Goal: Complete application form: Complete application form

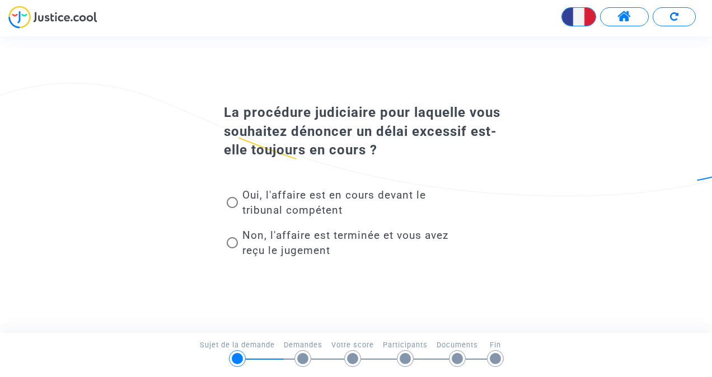
drag, startPoint x: 322, startPoint y: 104, endPoint x: 409, endPoint y: 151, distance: 97.9
click at [409, 151] on div "La procédure judiciaire pour laquelle vous souhaitez dénoncer un délai excessif…" at bounding box center [356, 132] width 320 height 57
drag, startPoint x: 409, startPoint y: 151, endPoint x: 390, endPoint y: 165, distance: 23.6
click at [390, 165] on div "Oui, l'affaire est en cours devant le tribunal compétent Non, l'affaire est ter…" at bounding box center [356, 212] width 320 height 105
click at [334, 198] on span "Oui, l'affaire est en cours devant le tribunal compétent" at bounding box center [334, 203] width 184 height 28
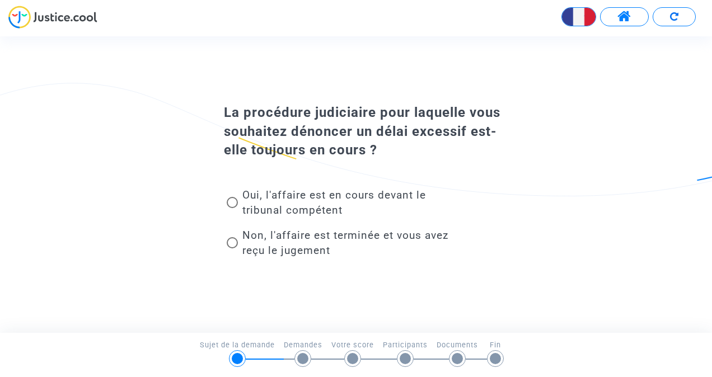
click at [232, 208] on input "Oui, l'affaire est en cours devant le tribunal compétent" at bounding box center [232, 208] width 1 height 1
radio input "true"
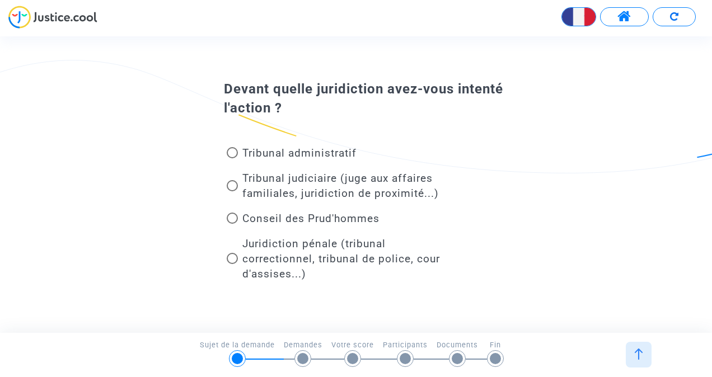
click at [285, 190] on span "Tribunal judiciaire (juge aux affaires familiales, juridiction de proximité...)" at bounding box center [340, 186] width 197 height 28
click at [232, 191] on input "Tribunal judiciaire (juge aux affaires familiales, juridiction de proximité...)" at bounding box center [232, 191] width 1 height 1
radio input "true"
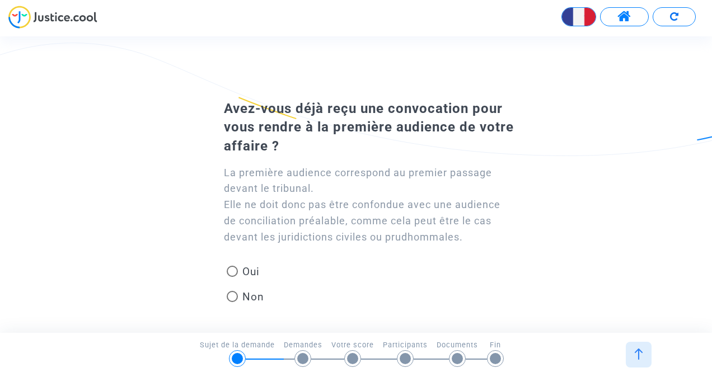
scroll to position [60, 0]
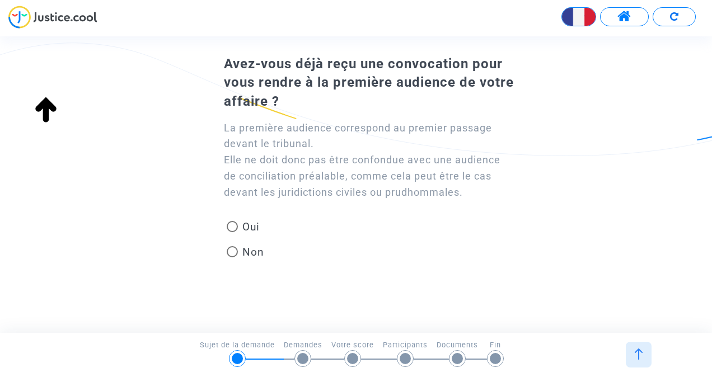
click at [250, 228] on span "Oui" at bounding box center [249, 226] width 22 height 15
click at [232, 232] on input "Oui" at bounding box center [232, 232] width 1 height 1
radio input "true"
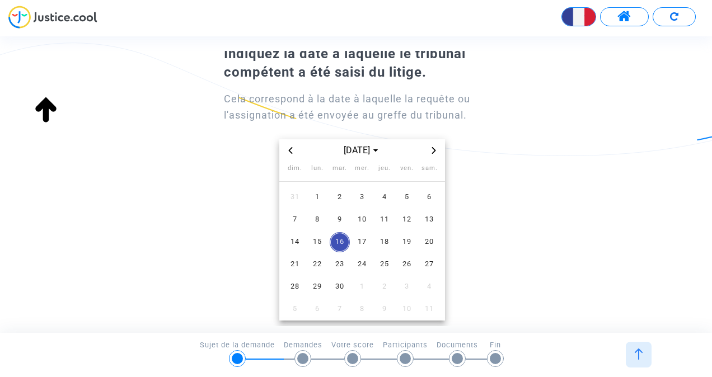
scroll to position [44, 0]
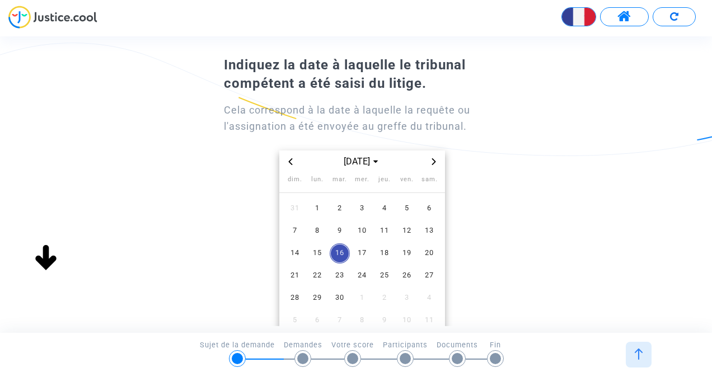
click at [222, 241] on div "Cela correspond à la date à laquelle la requête ou l'assignation a été envoyée …" at bounding box center [356, 213] width 320 height 239
click at [290, 156] on span "Previous month" at bounding box center [290, 161] width 13 height 13
click at [290, 169] on div "[DATE]" at bounding box center [362, 162] width 166 height 22
click at [290, 162] on icon "Previous month" at bounding box center [291, 161] width 4 height 7
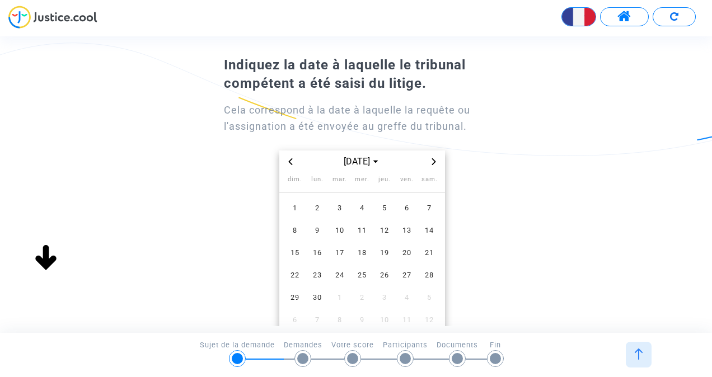
click at [290, 162] on icon "Previous month" at bounding box center [291, 161] width 4 height 7
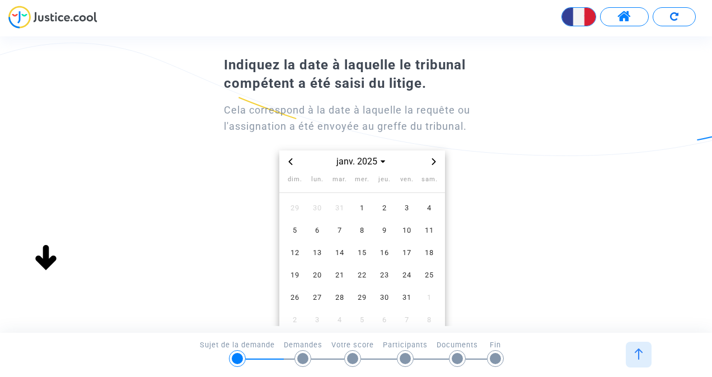
click at [290, 162] on icon "Previous month" at bounding box center [291, 161] width 4 height 7
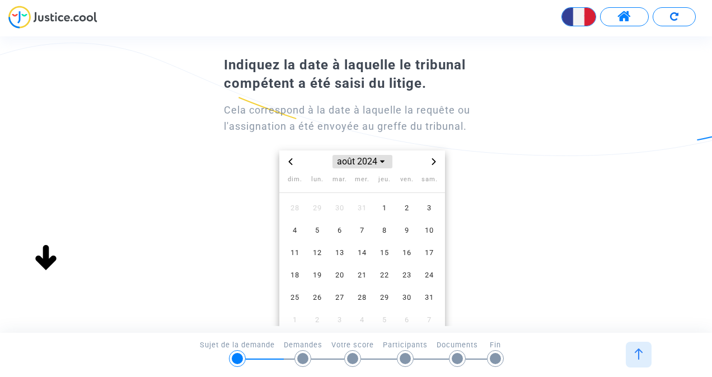
click at [377, 166] on span "août 2024" at bounding box center [363, 161] width 60 height 13
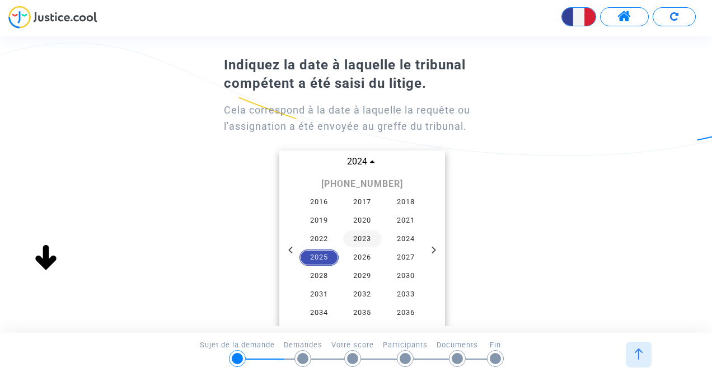
click at [371, 245] on span "2023" at bounding box center [362, 239] width 39 height 17
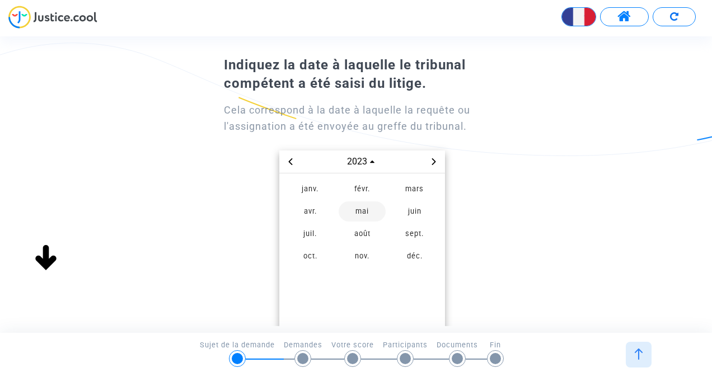
click at [359, 218] on span "mai" at bounding box center [362, 212] width 47 height 20
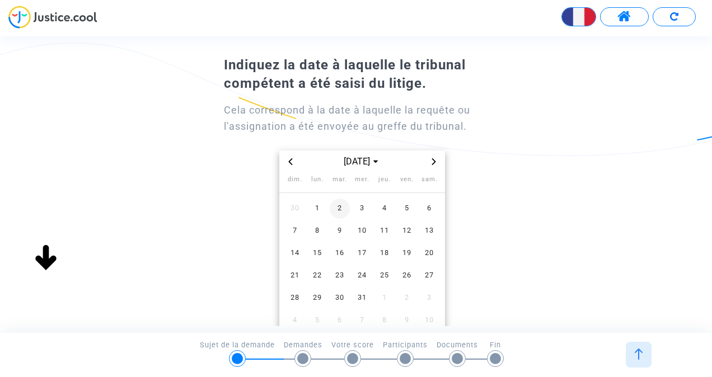
click at [339, 206] on span "2" at bounding box center [340, 209] width 20 height 20
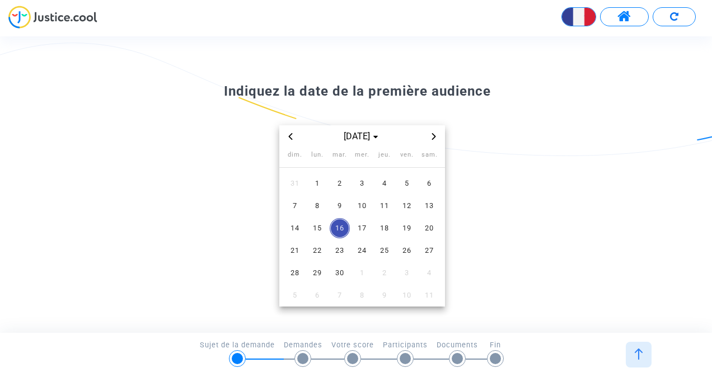
scroll to position [18, 0]
click at [290, 135] on icon "Previous month" at bounding box center [291, 136] width 4 height 7
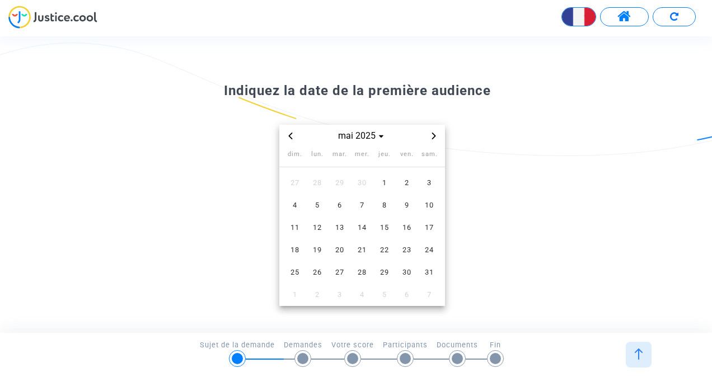
click at [290, 135] on icon "Previous month" at bounding box center [291, 136] width 4 height 7
drag, startPoint x: 290, startPoint y: 135, endPoint x: 338, endPoint y: 202, distance: 82.7
click at [338, 202] on owl-date-time-calendar "mars 2025 dim. lun. mar. mer. jeu. ven. sam. 23 24 25 26 27 28 1 2 3 4 5 6 7 8 …" at bounding box center [362, 215] width 166 height 181
click at [338, 202] on span "4" at bounding box center [340, 205] width 20 height 20
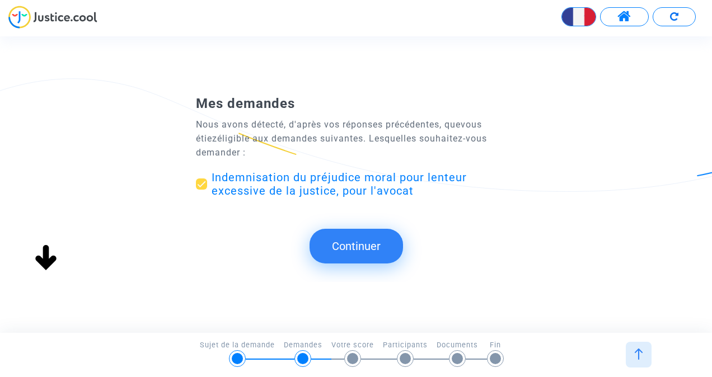
scroll to position [0, 0]
click at [347, 239] on button "Continuer" at bounding box center [357, 246] width 94 height 35
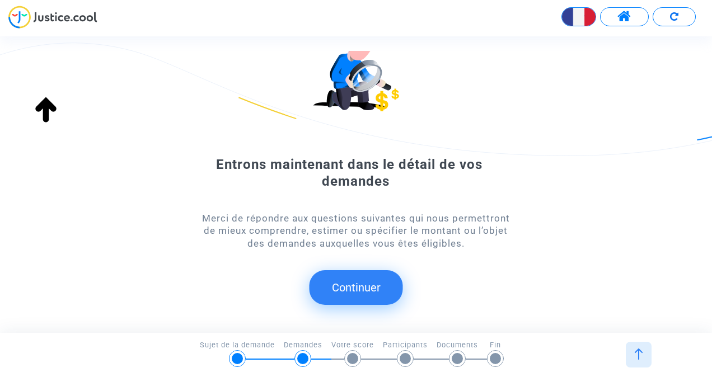
scroll to position [81, 0]
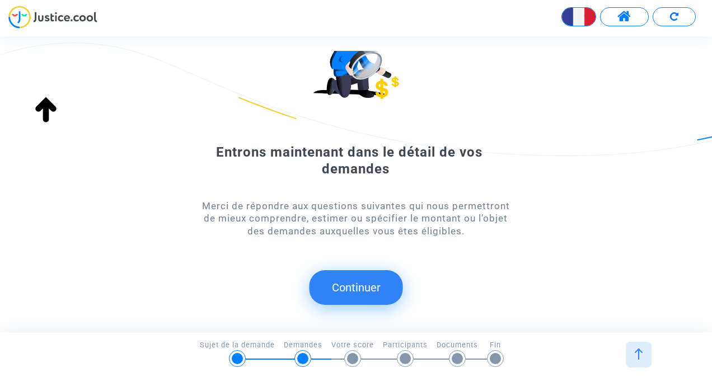
click at [349, 289] on button "Continuer" at bounding box center [357, 287] width 94 height 35
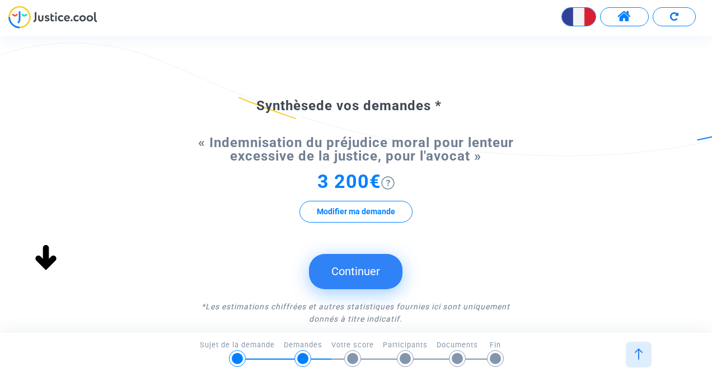
scroll to position [48, 0]
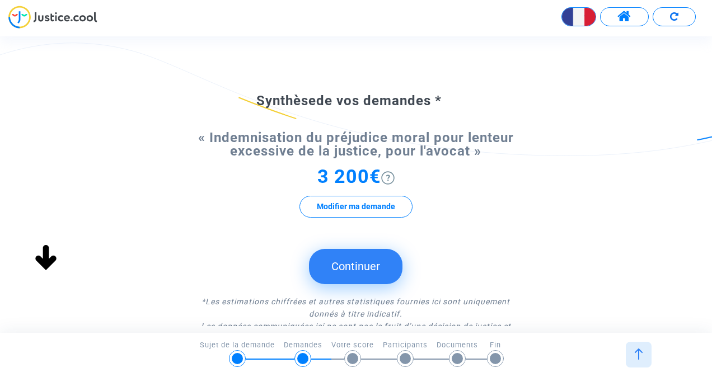
click at [362, 269] on button "Continuer" at bounding box center [356, 266] width 94 height 35
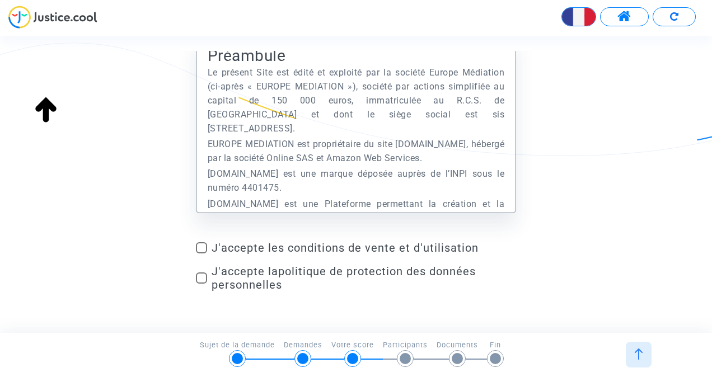
scroll to position [82, 0]
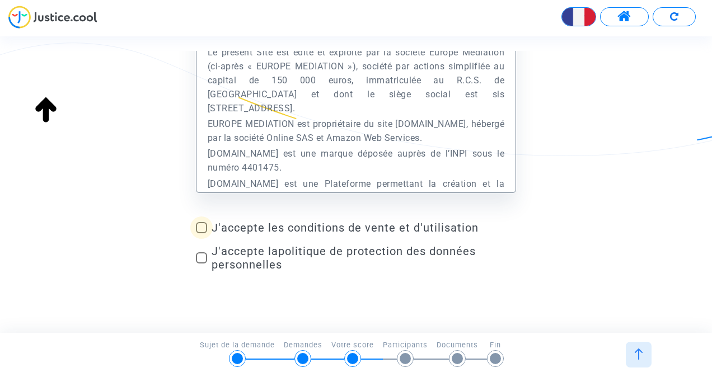
click at [342, 233] on span "J'accepte les conditions de vente et d'utilisation" at bounding box center [364, 227] width 305 height 13
click at [202, 233] on input "J'accepte les conditions de vente et d'utilisation" at bounding box center [201, 233] width 1 height 1
checkbox input "true"
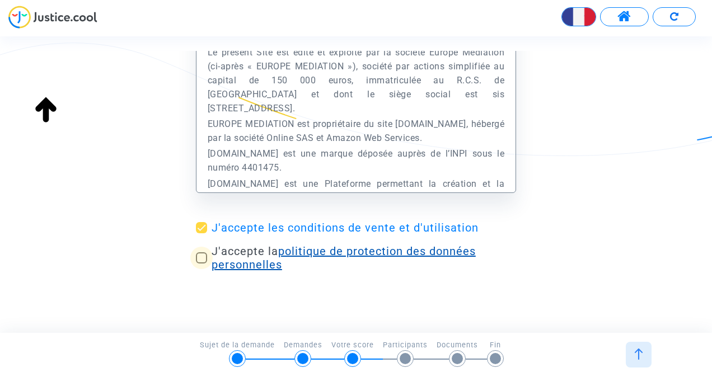
click at [332, 252] on link "politique de protection des données personnelles" at bounding box center [344, 258] width 264 height 27
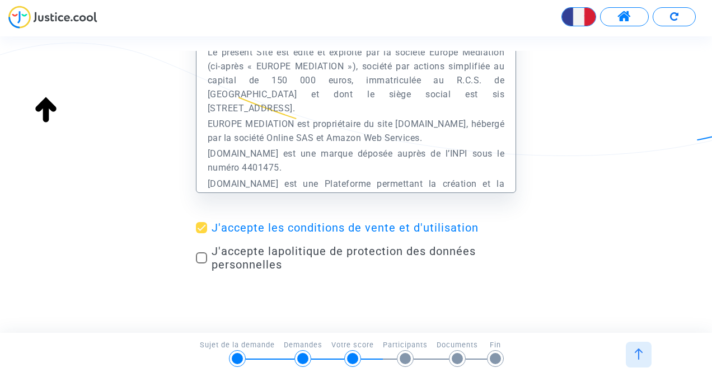
scroll to position [103, 0]
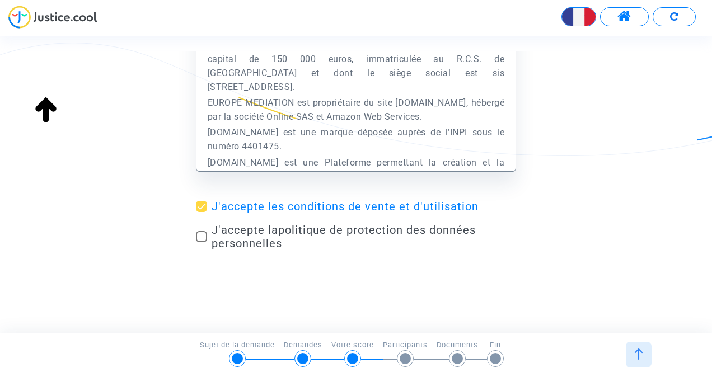
click at [200, 239] on span at bounding box center [201, 236] width 11 height 11
click at [201, 242] on input "J'accepte la politique de protection des données personnelles" at bounding box center [201, 242] width 1 height 1
checkbox input "true"
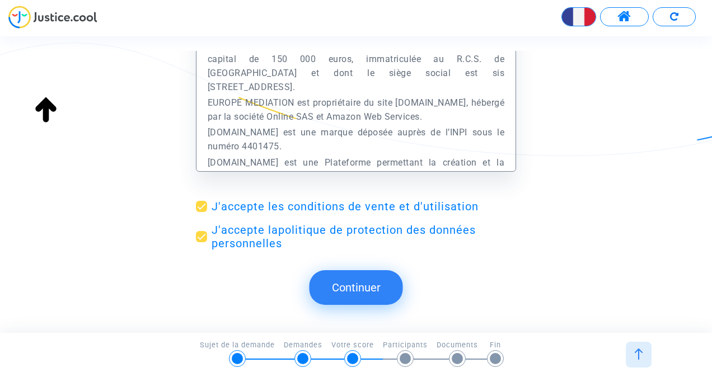
click at [386, 293] on button "Continuer" at bounding box center [357, 287] width 94 height 35
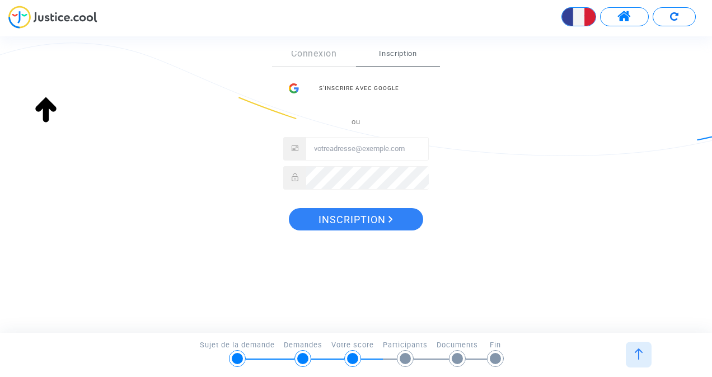
scroll to position [0, 0]
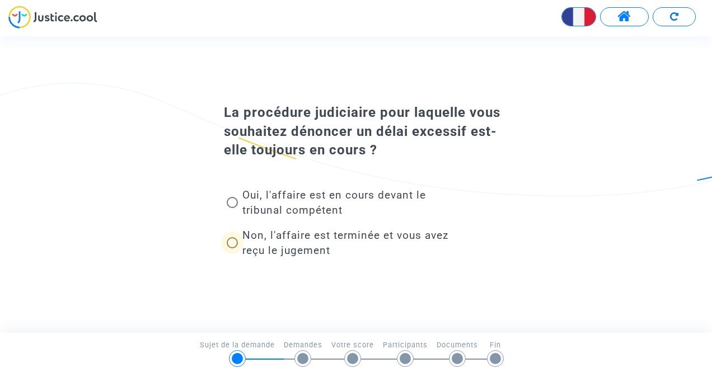
click at [311, 244] on span "Non, l'affaire est terminée et vous avez reçu le jugement" at bounding box center [345, 243] width 206 height 28
click at [232, 249] on input "Non, l'affaire est terminée et vous avez reçu le jugement" at bounding box center [232, 249] width 1 height 1
radio input "true"
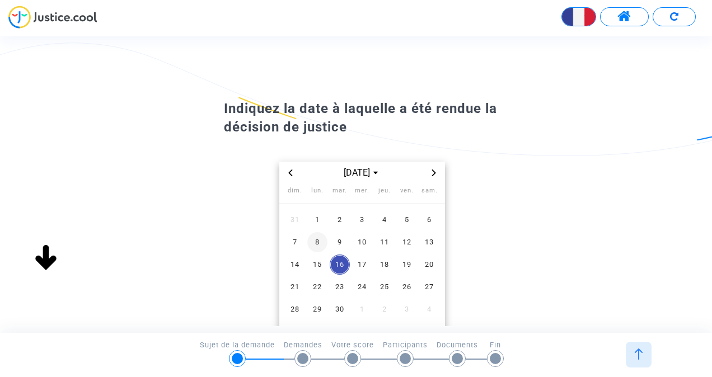
click at [319, 239] on span "8" at bounding box center [317, 242] width 20 height 20
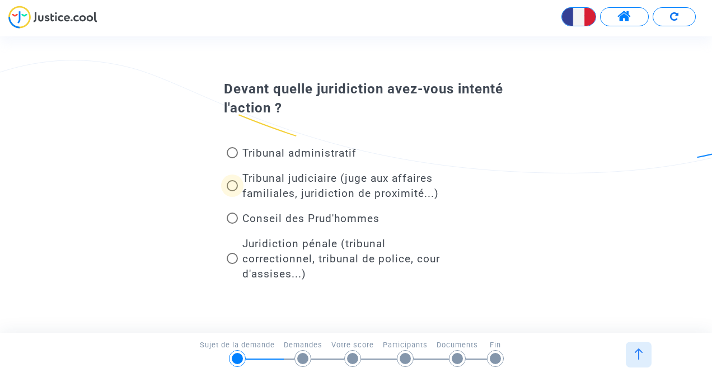
click at [310, 188] on span "Tribunal judiciaire (juge aux affaires familiales, juridiction de proximité...)" at bounding box center [340, 186] width 197 height 28
click at [232, 191] on input "Tribunal judiciaire (juge aux affaires familiales, juridiction de proximité...)" at bounding box center [232, 191] width 1 height 1
radio input "true"
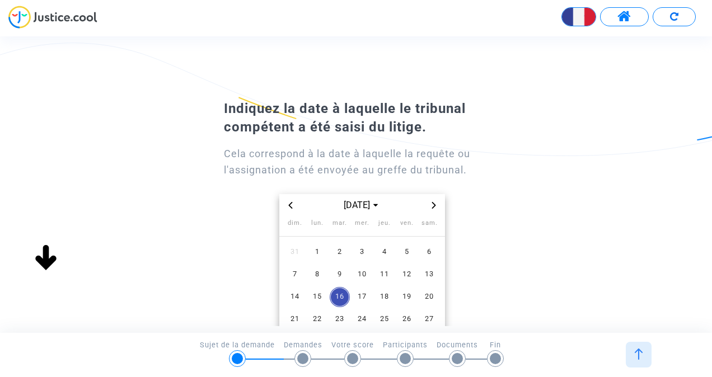
click at [292, 206] on icon "Previous month" at bounding box center [290, 205] width 7 height 7
click at [339, 204] on span "[DATE]" at bounding box center [362, 205] width 46 height 13
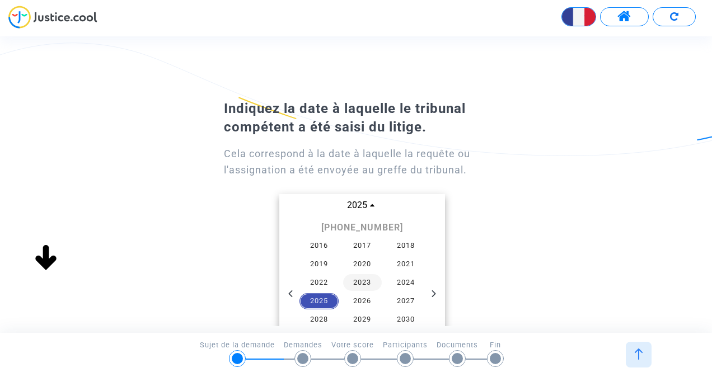
click at [357, 284] on span "2023" at bounding box center [362, 282] width 39 height 17
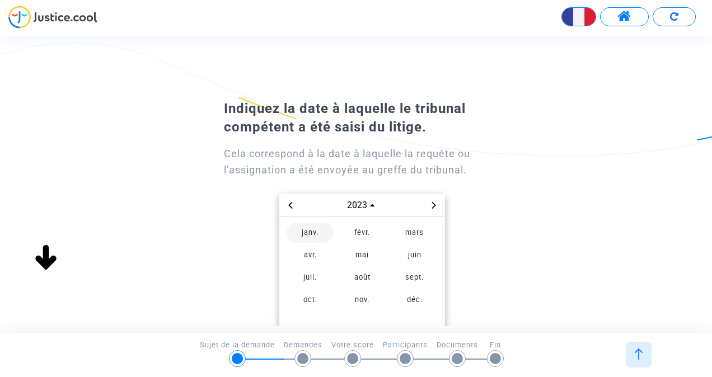
click at [316, 234] on span "janv." at bounding box center [310, 233] width 47 height 20
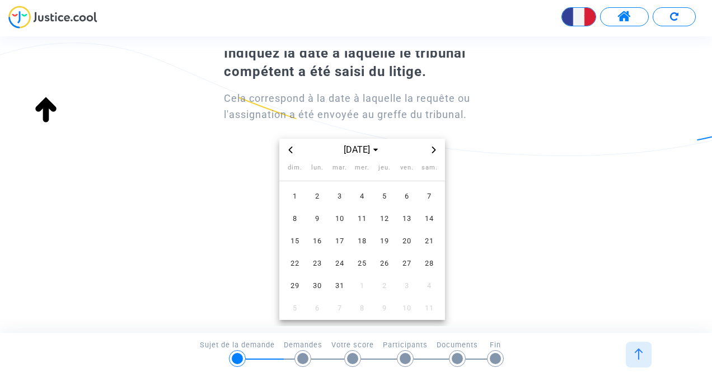
scroll to position [56, 0]
click at [321, 214] on span "9" at bounding box center [317, 219] width 20 height 20
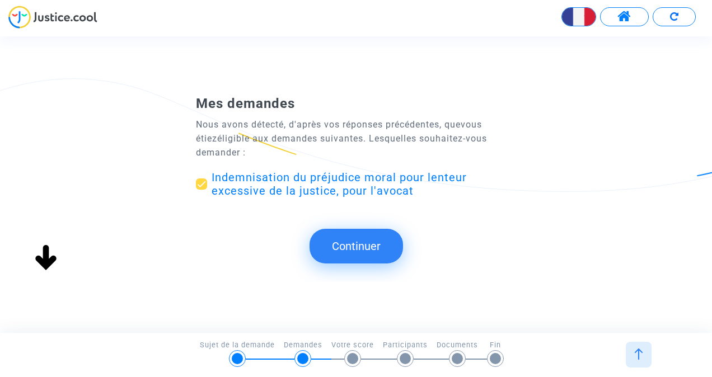
click at [346, 244] on button "Continuer" at bounding box center [357, 246] width 94 height 35
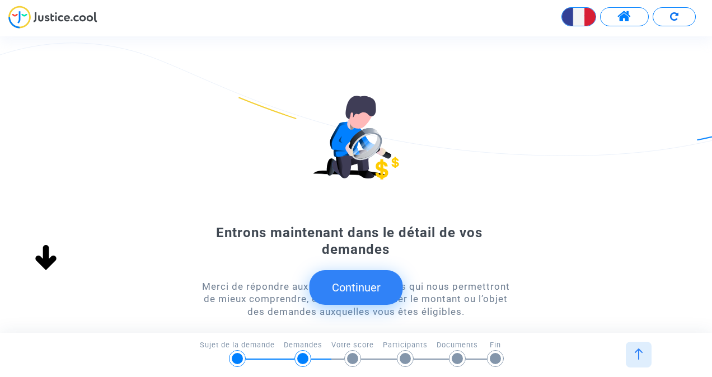
click at [352, 283] on button "Continuer" at bounding box center [357, 287] width 94 height 35
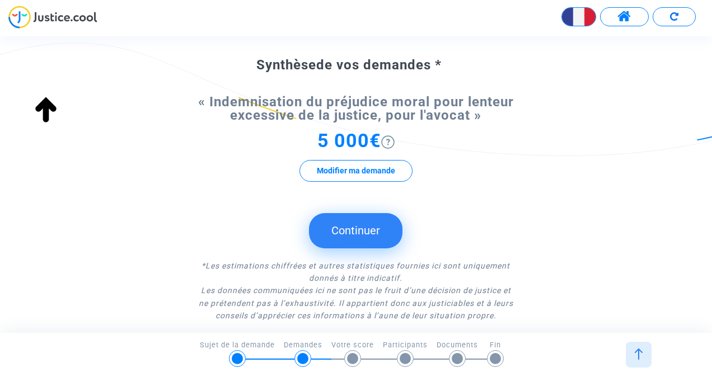
scroll to position [86, 0]
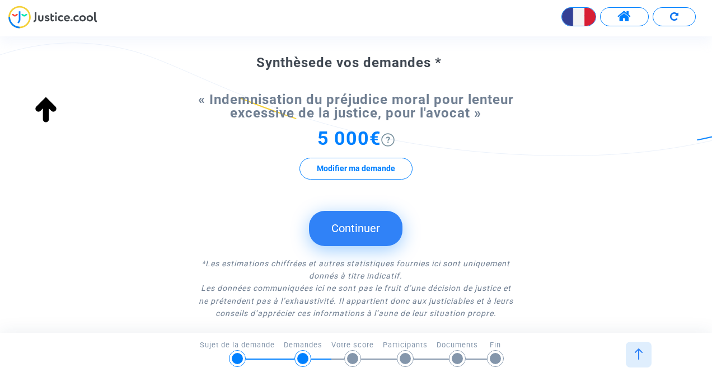
click at [356, 234] on button "Continuer" at bounding box center [356, 228] width 94 height 35
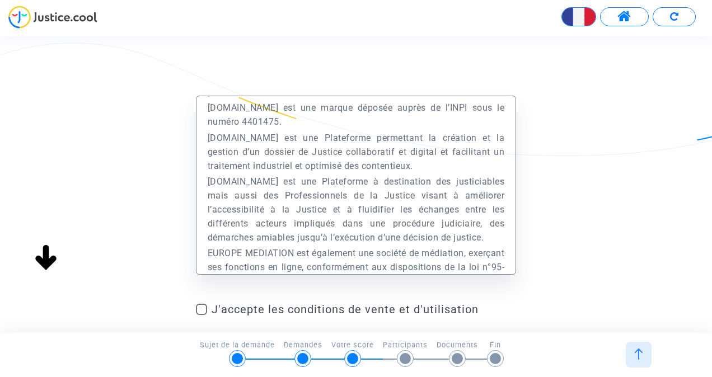
scroll to position [128, 0]
click at [208, 307] on label "J'accepte les conditions de vente et d'utilisation" at bounding box center [356, 309] width 320 height 13
click at [202, 315] on input "J'accepte les conditions de vente et d'utilisation" at bounding box center [201, 315] width 1 height 1
checkbox input "true"
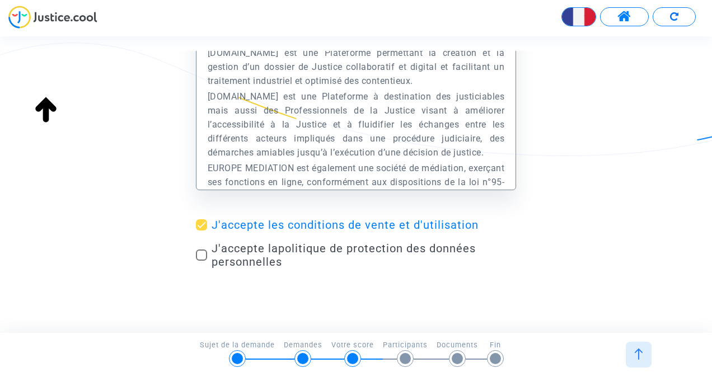
scroll to position [85, 0]
click at [199, 260] on span at bounding box center [201, 254] width 11 height 11
click at [201, 260] on input "J'accepte la politique de protection des données personnelles" at bounding box center [201, 260] width 1 height 1
checkbox input "true"
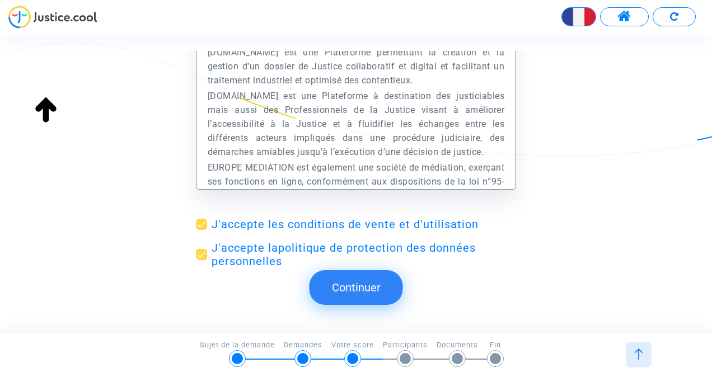
click at [346, 278] on button "Continuer" at bounding box center [357, 287] width 94 height 35
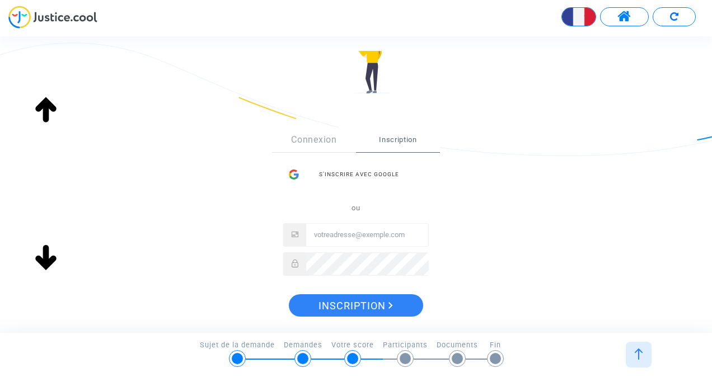
scroll to position [114, 0]
click at [326, 142] on link "Connexion" at bounding box center [314, 139] width 84 height 25
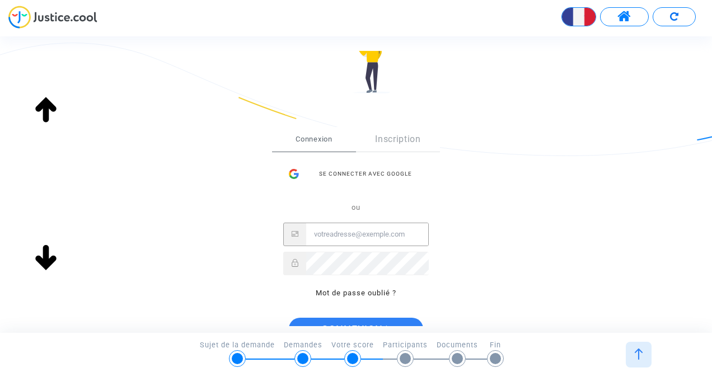
click at [327, 229] on input "Email" at bounding box center [367, 234] width 122 height 22
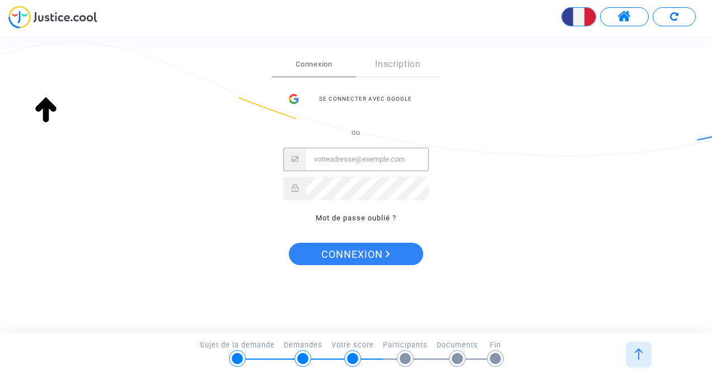
scroll to position [190, 0]
click at [345, 160] on input "Email" at bounding box center [367, 159] width 122 height 22
click at [382, 72] on link "Inscription" at bounding box center [398, 64] width 84 height 25
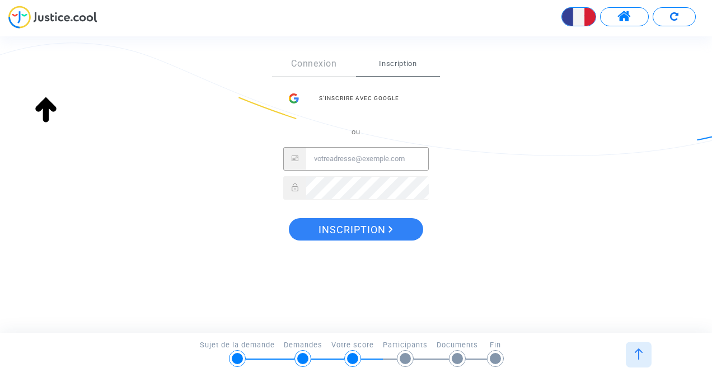
click at [347, 160] on input "Email" at bounding box center [367, 159] width 122 height 22
click at [347, 160] on input "201avocats@" at bounding box center [367, 159] width 122 height 22
type input "201avocat@"
click at [353, 153] on input "201avocat@" at bounding box center [367, 159] width 122 height 22
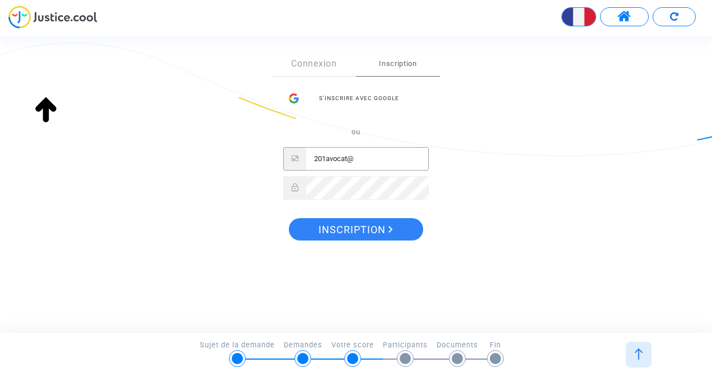
click at [353, 153] on input "201avocat@" at bounding box center [367, 159] width 122 height 22
click at [358, 96] on div "S’inscrire avec Google" at bounding box center [356, 98] width 146 height 22
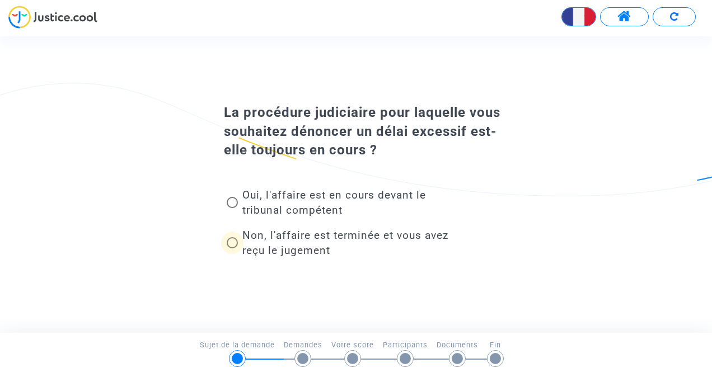
click at [230, 245] on span at bounding box center [232, 242] width 11 height 11
click at [232, 249] on input "Non, l'affaire est terminée et vous avez reçu le jugement" at bounding box center [232, 249] width 1 height 1
radio input "true"
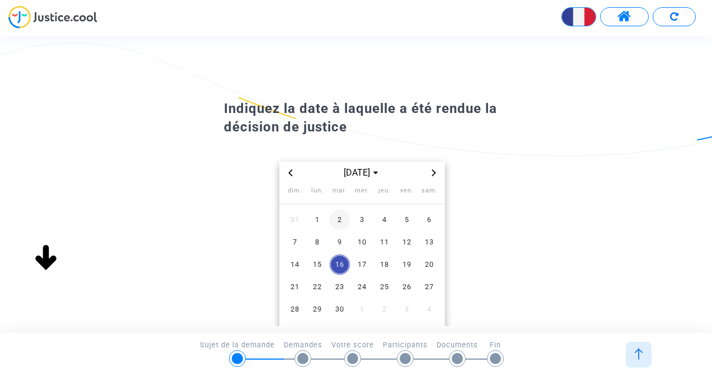
click at [342, 224] on span "2" at bounding box center [340, 220] width 20 height 20
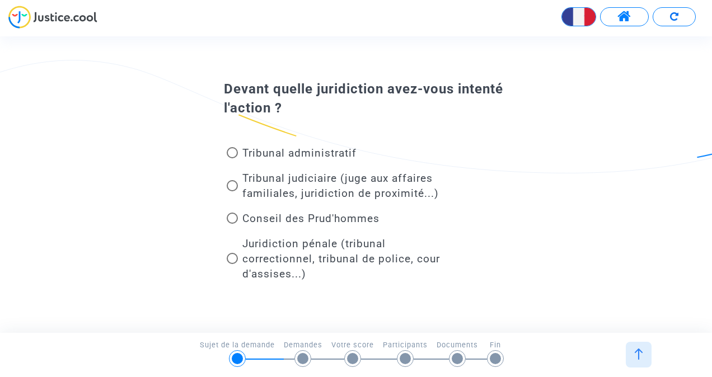
click at [233, 191] on span at bounding box center [232, 185] width 11 height 11
click at [232, 191] on input "Tribunal judiciaire (juge aux affaires familiales, juridiction de proximité...)" at bounding box center [232, 191] width 1 height 1
radio input "true"
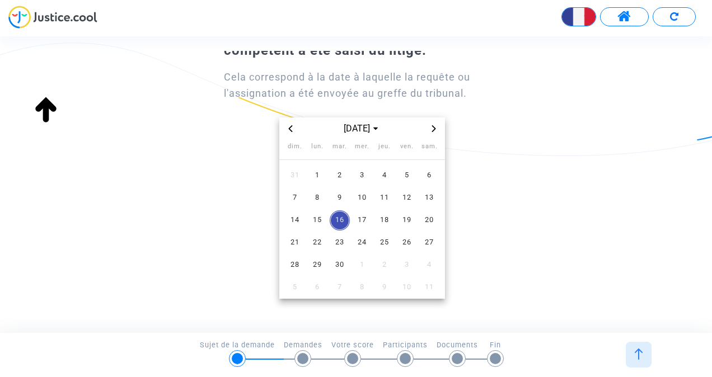
scroll to position [77, 0]
click at [342, 127] on span "[DATE]" at bounding box center [362, 127] width 46 height 13
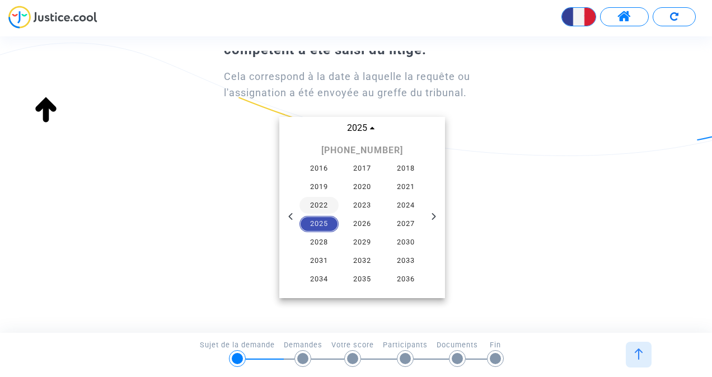
click at [309, 208] on span "2022" at bounding box center [319, 205] width 39 height 17
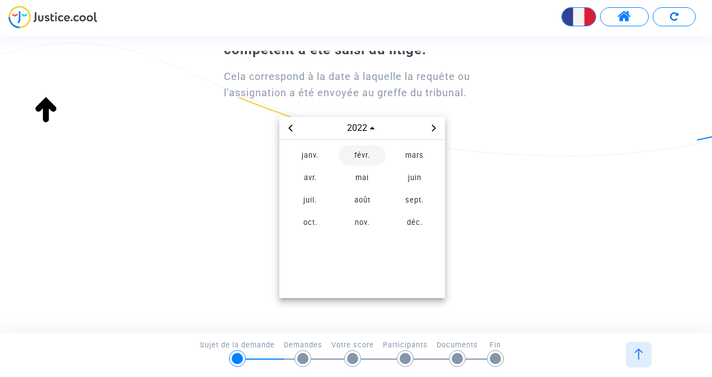
click at [357, 157] on span "févr." at bounding box center [362, 156] width 47 height 20
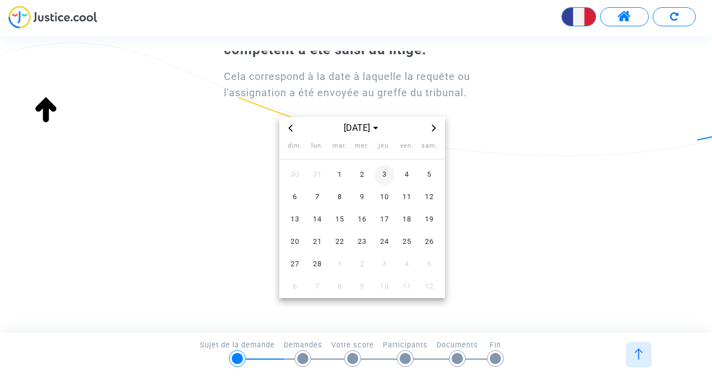
click at [382, 179] on span "3" at bounding box center [385, 175] width 20 height 20
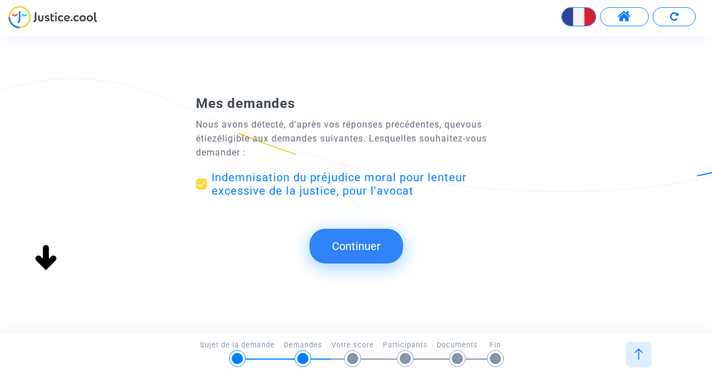
click at [371, 240] on button "Continuer" at bounding box center [357, 246] width 94 height 35
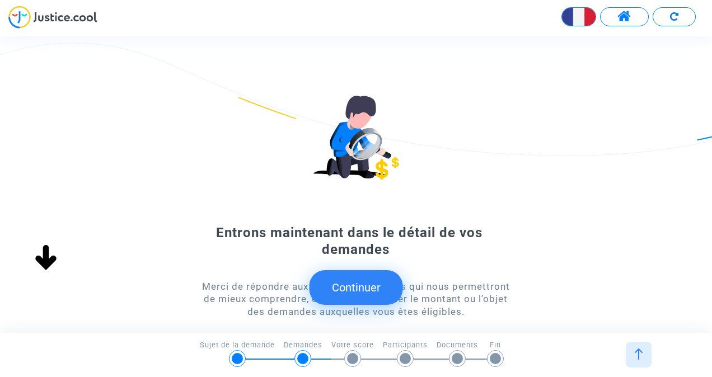
scroll to position [56, 0]
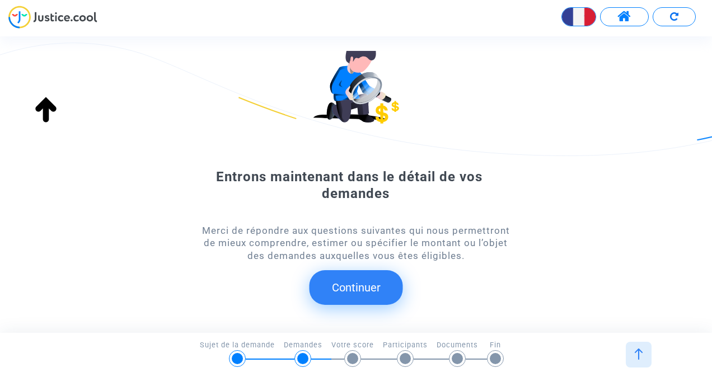
click at [364, 277] on button "Continuer" at bounding box center [357, 287] width 94 height 35
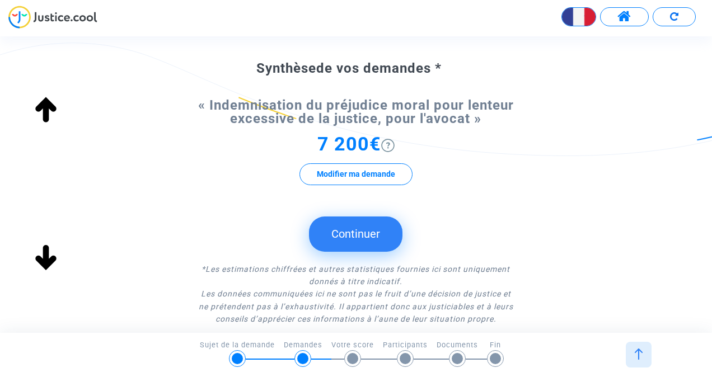
scroll to position [82, 0]
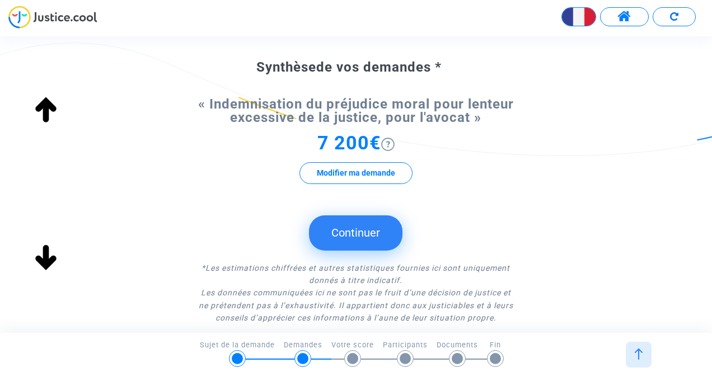
click at [359, 250] on form "Synthèse de vos demandes * « Indemnisation du préjudice moral pour lenteur exce…" at bounding box center [356, 192] width 320 height 266
click at [366, 238] on button "Continuer" at bounding box center [356, 233] width 94 height 35
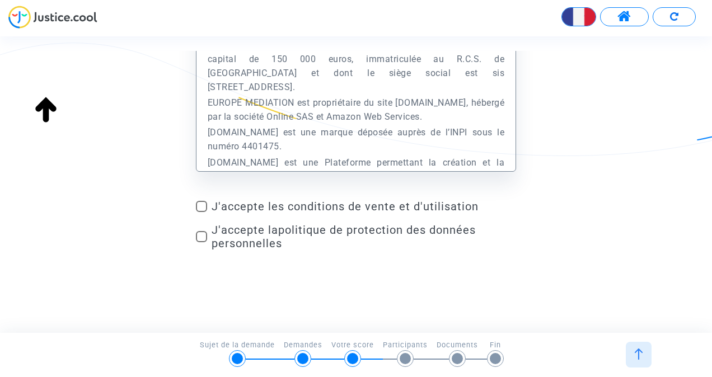
scroll to position [115, 0]
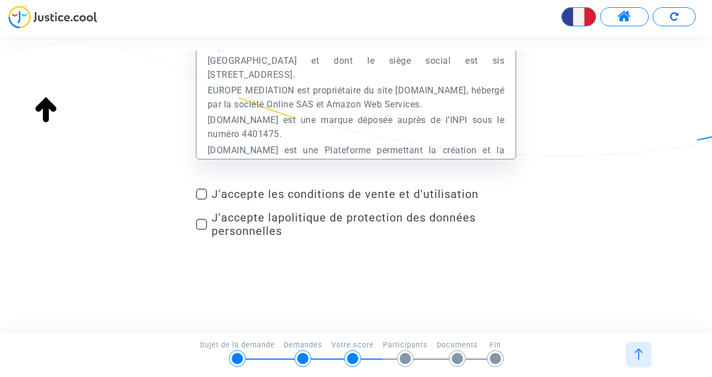
click at [199, 202] on mat-checkbox "J'accepte les conditions de vente et d'utilisation" at bounding box center [356, 197] width 320 height 18
click at [202, 195] on span at bounding box center [201, 194] width 11 height 11
click at [202, 200] on input "J'accepte les conditions de vente et d'utilisation" at bounding box center [201, 200] width 1 height 1
checkbox input "true"
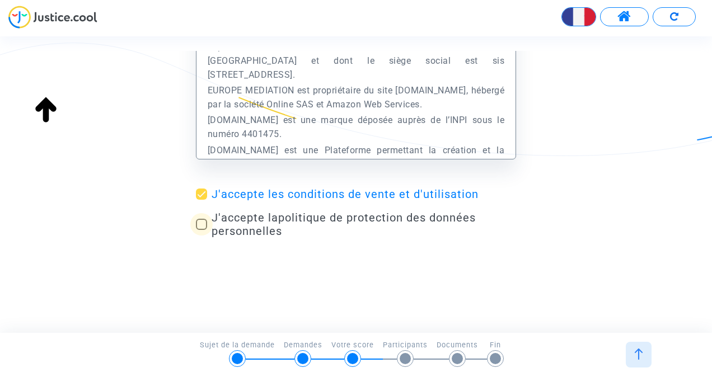
click at [199, 221] on span at bounding box center [201, 224] width 11 height 11
click at [201, 230] on input "J'accepte la politique de protection des données personnelles" at bounding box center [201, 230] width 1 height 1
checkbox input "true"
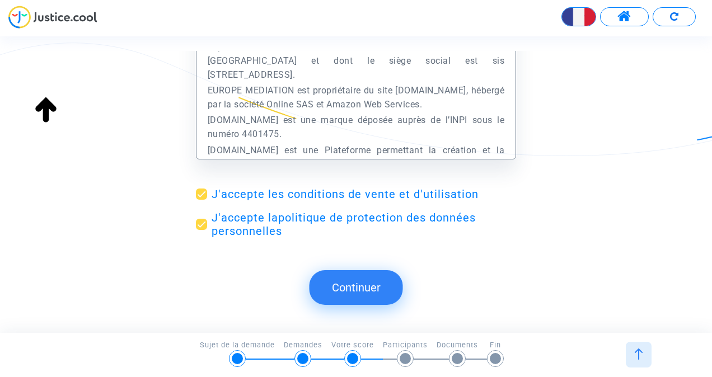
click at [361, 281] on button "Continuer" at bounding box center [357, 287] width 94 height 35
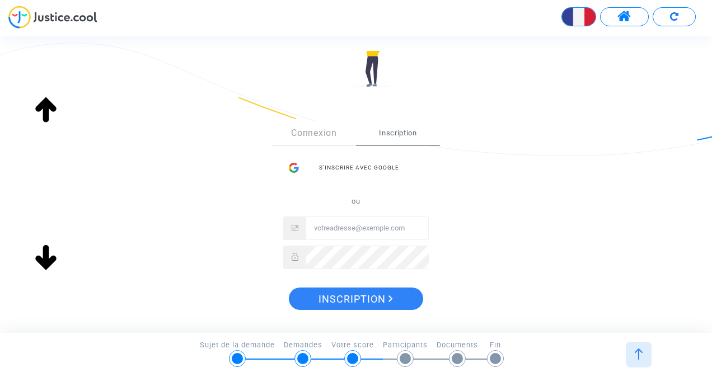
scroll to position [124, 0]
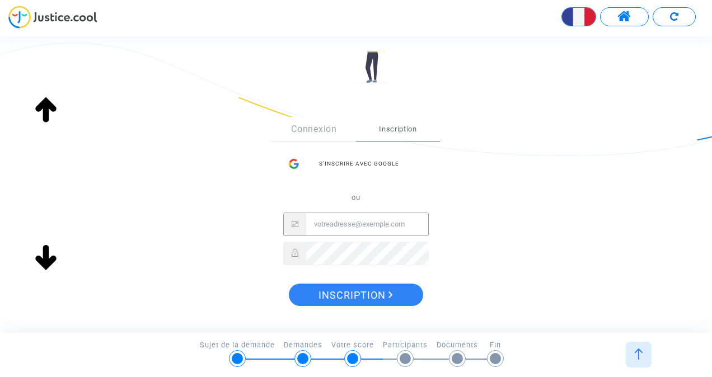
click at [350, 218] on input "Email" at bounding box center [367, 224] width 122 height 22
type input "[EMAIL_ADDRESS][DOMAIN_NAME]"
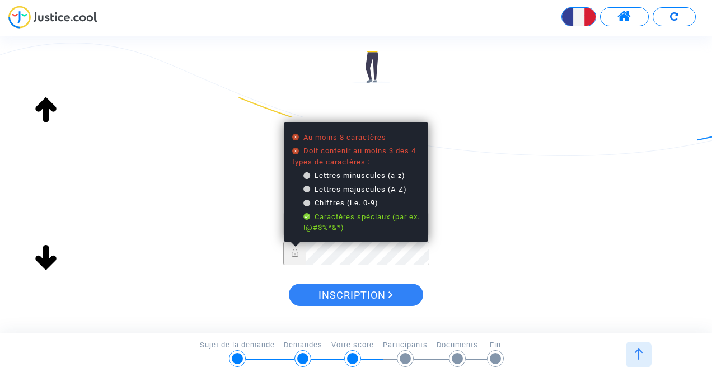
click at [450, 236] on div "Sign Up Connexion Inscription S’inscrire avec Google ou 201avocats@gmail.com Au…" at bounding box center [356, 215] width 320 height 241
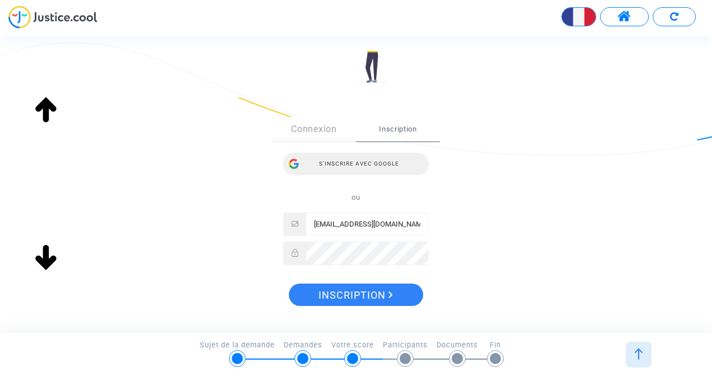
click at [378, 159] on div "S’inscrire avec Google" at bounding box center [356, 164] width 146 height 22
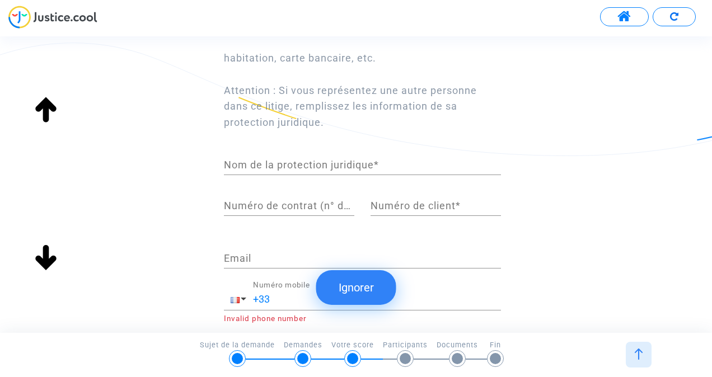
scroll to position [259, 0]
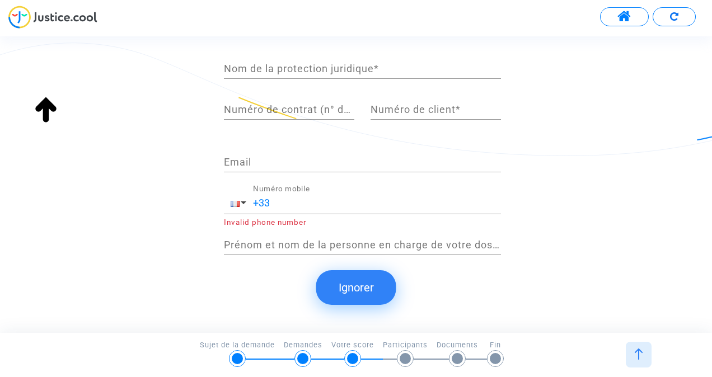
click at [351, 272] on button "Ignorer" at bounding box center [356, 287] width 80 height 35
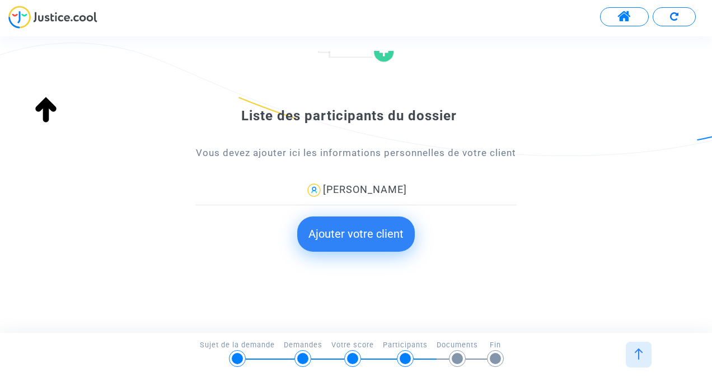
scroll to position [121, 0]
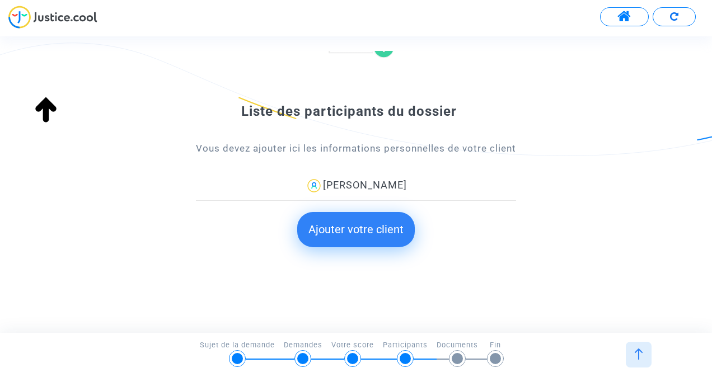
click at [364, 221] on button "Ajouter votre client" at bounding box center [356, 229] width 118 height 35
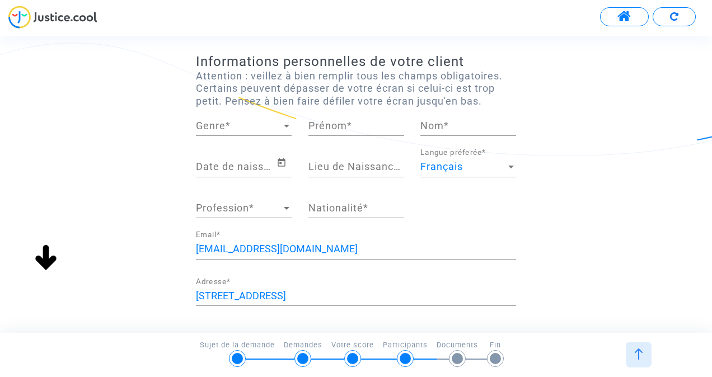
scroll to position [50, 0]
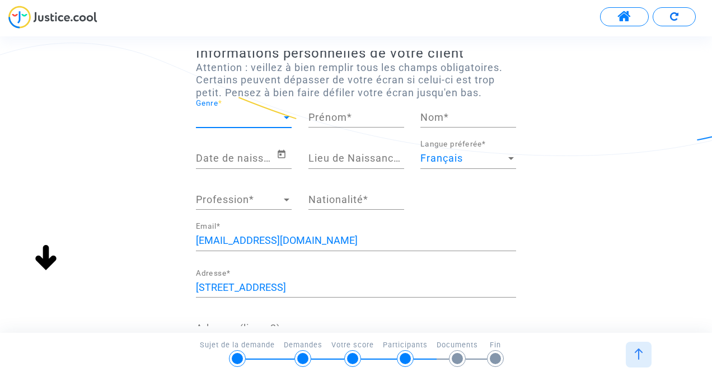
click at [273, 116] on span "Genre" at bounding box center [239, 117] width 86 height 11
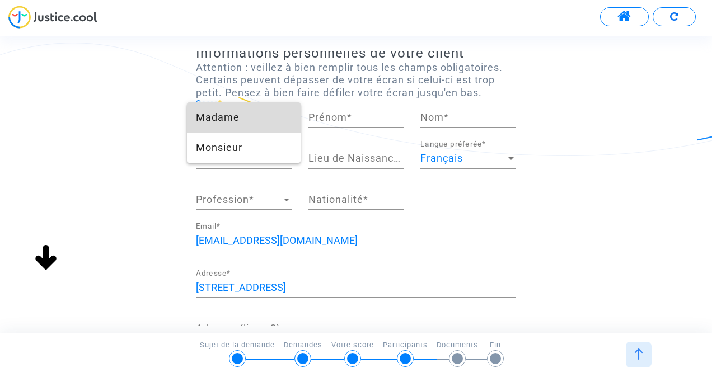
click at [236, 120] on span "Madame" at bounding box center [244, 117] width 96 height 30
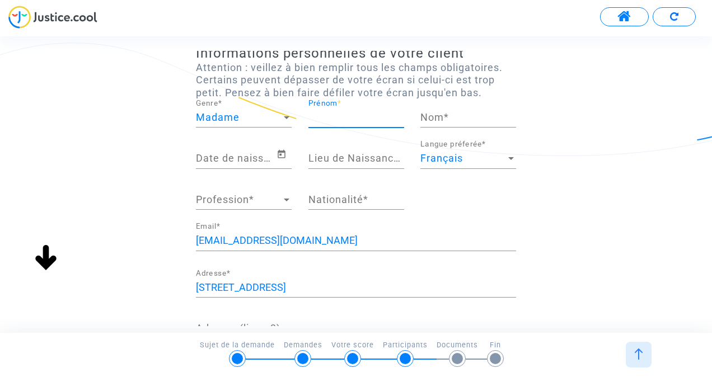
click at [356, 117] on input "Prénom *" at bounding box center [356, 117] width 96 height 11
type input "[PERSON_NAME]"
type input "Caca"
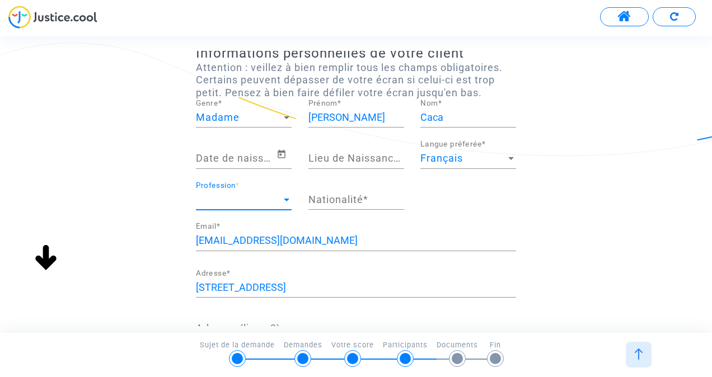
click at [235, 196] on span "Profession" at bounding box center [239, 199] width 86 height 11
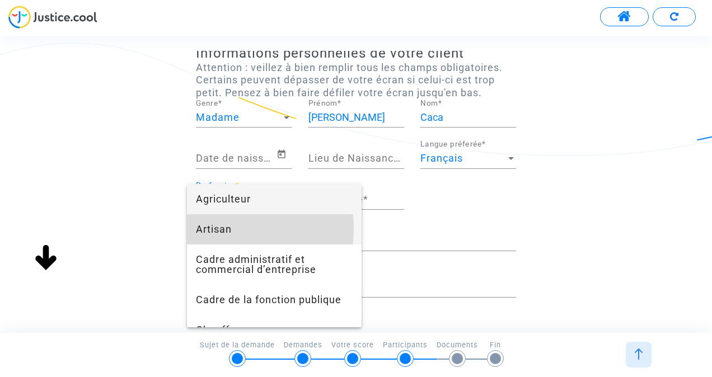
click at [224, 229] on span "Artisan" at bounding box center [274, 229] width 157 height 30
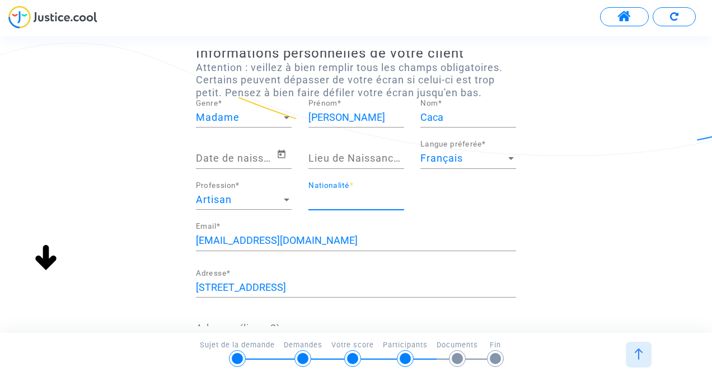
click at [342, 199] on input "Nationalité *" at bounding box center [356, 199] width 96 height 11
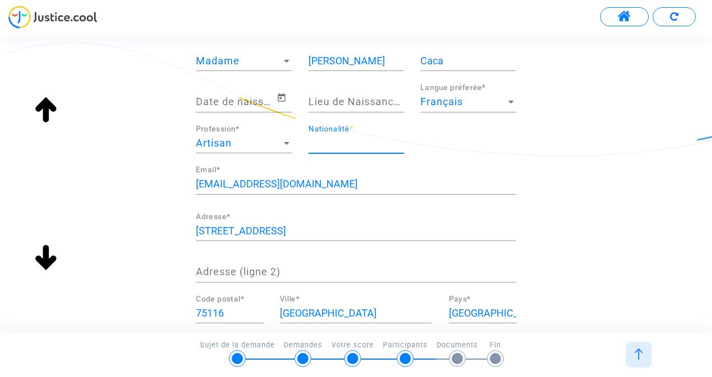
scroll to position [106, 0]
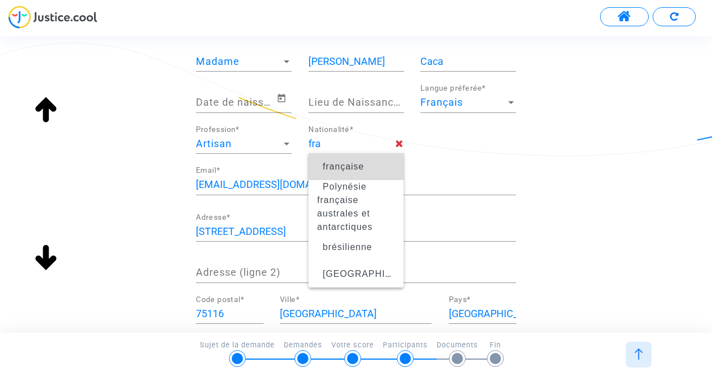
click at [349, 166] on span "française" at bounding box center [343, 167] width 41 height 10
type input "française"
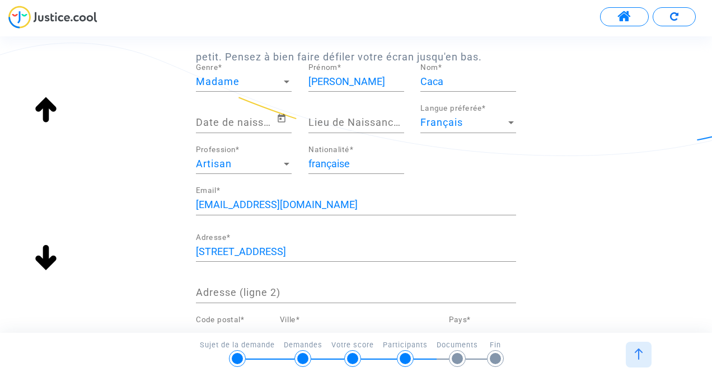
scroll to position [85, 0]
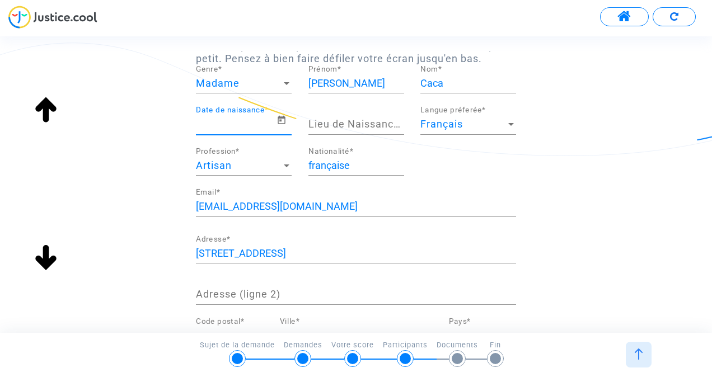
click at [248, 129] on input "Date de naissance *" at bounding box center [236, 124] width 81 height 11
click at [283, 120] on icon "Open calendar" at bounding box center [282, 120] width 10 height 13
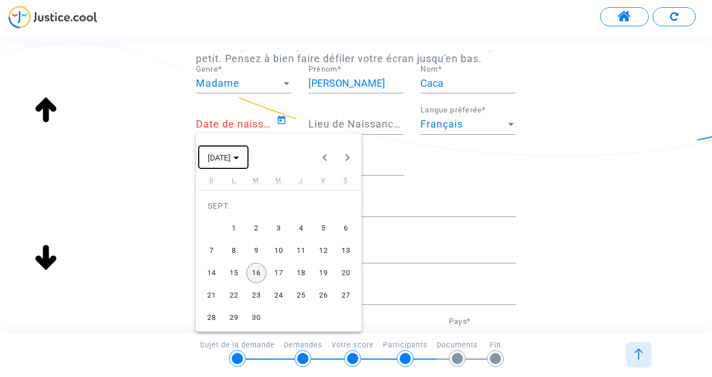
click at [239, 159] on span "[DATE]" at bounding box center [223, 157] width 31 height 9
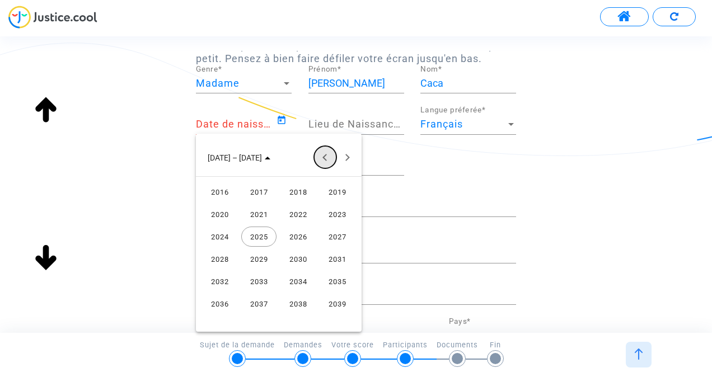
click at [324, 160] on button "Previous 24 years" at bounding box center [325, 157] width 22 height 22
click at [263, 195] on div "1993" at bounding box center [258, 192] width 35 height 20
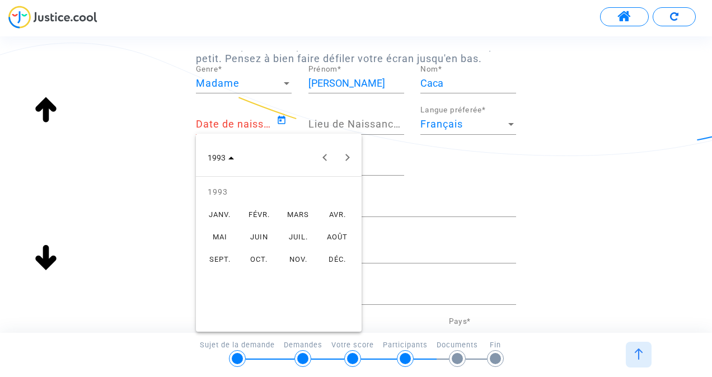
click at [259, 210] on div "FÉVR." at bounding box center [258, 214] width 35 height 20
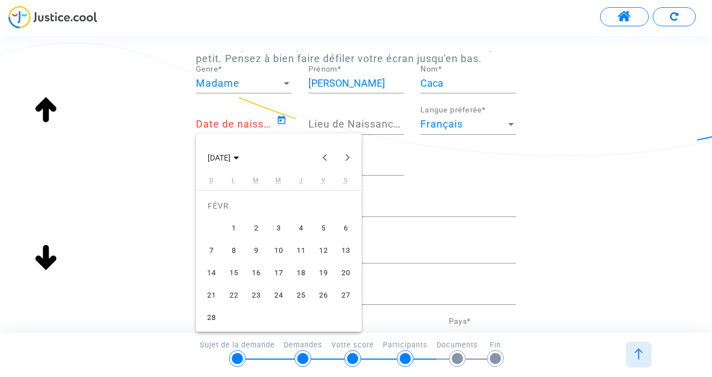
click at [253, 228] on div "2" at bounding box center [256, 228] width 20 height 20
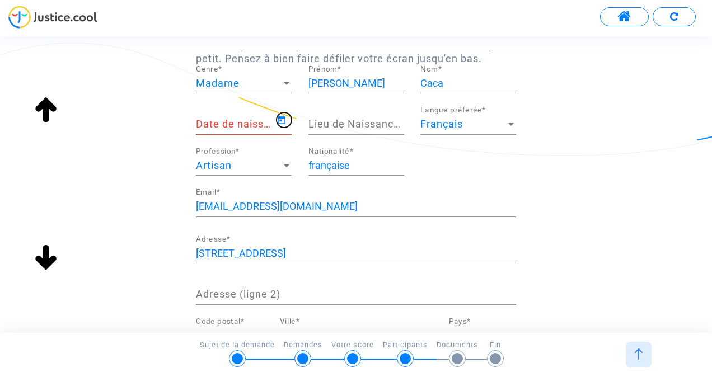
type input "[DATE]"
click at [344, 125] on input "Lieu de Naissance *" at bounding box center [356, 124] width 96 height 11
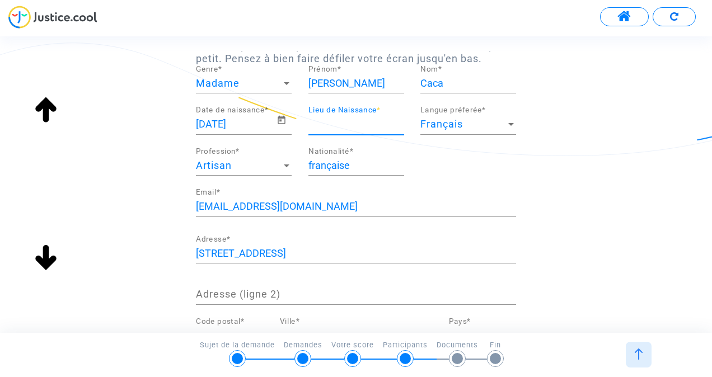
type input "[GEOGRAPHIC_DATA]"
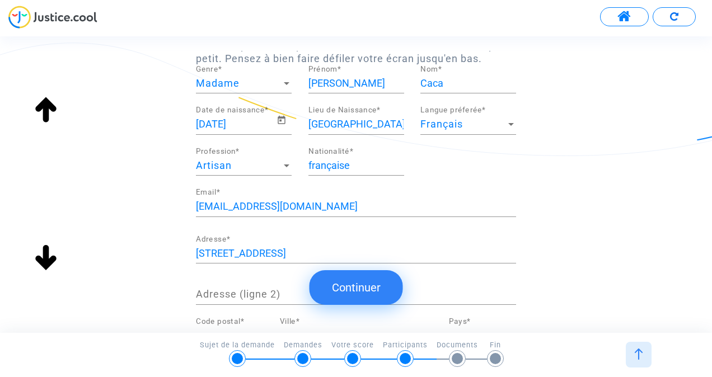
click at [378, 284] on button "Continuer" at bounding box center [357, 287] width 94 height 35
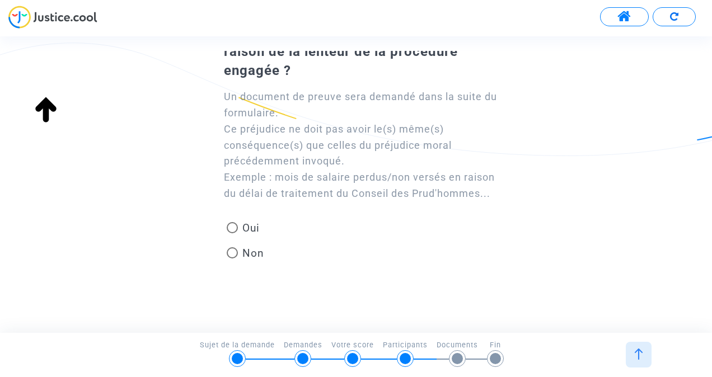
scroll to position [95, 0]
click at [236, 253] on span at bounding box center [232, 252] width 11 height 11
click at [232, 258] on input "Non" at bounding box center [232, 258] width 1 height 1
radio input "true"
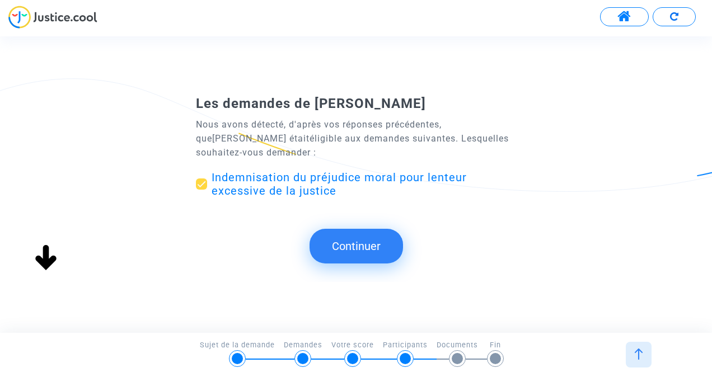
scroll to position [0, 0]
click at [364, 255] on button "Continuer" at bounding box center [357, 246] width 94 height 35
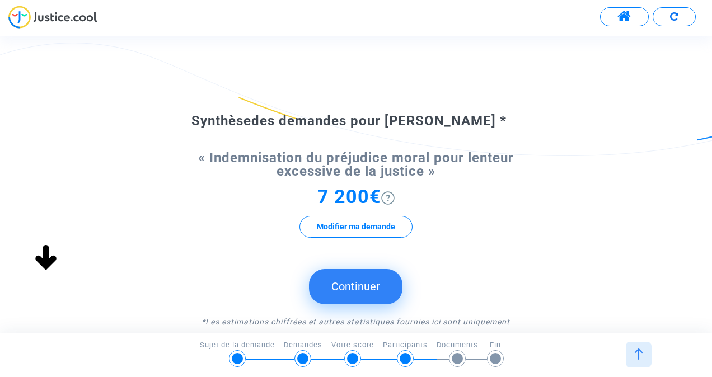
scroll to position [30, 0]
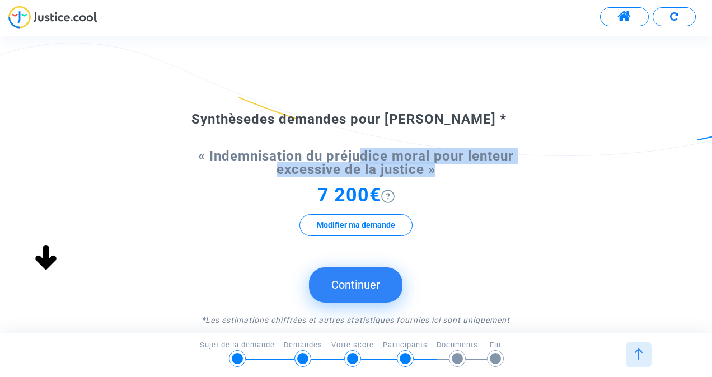
drag, startPoint x: 357, startPoint y: 158, endPoint x: 449, endPoint y: 168, distance: 92.3
click at [449, 168] on div "« Indemnisation du préjudice moral pour lenteur excessive de la justice » 7 200…" at bounding box center [356, 203] width 320 height 107
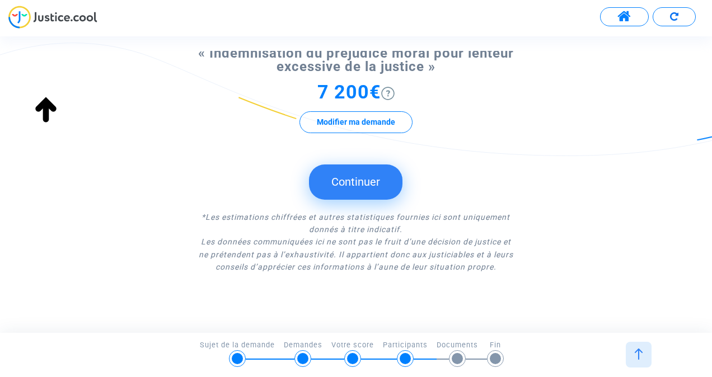
scroll to position [146, 0]
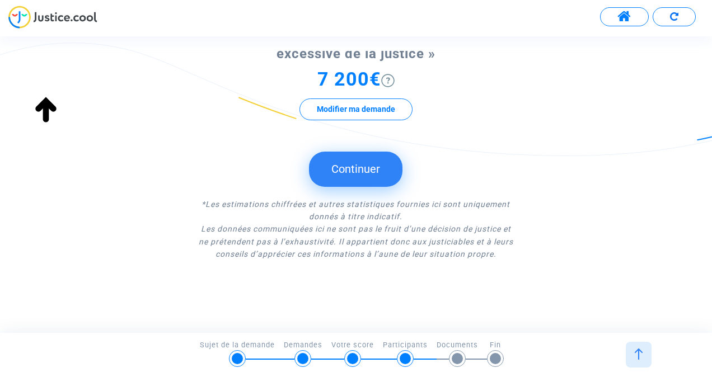
click at [385, 176] on button "Continuer" at bounding box center [356, 169] width 94 height 35
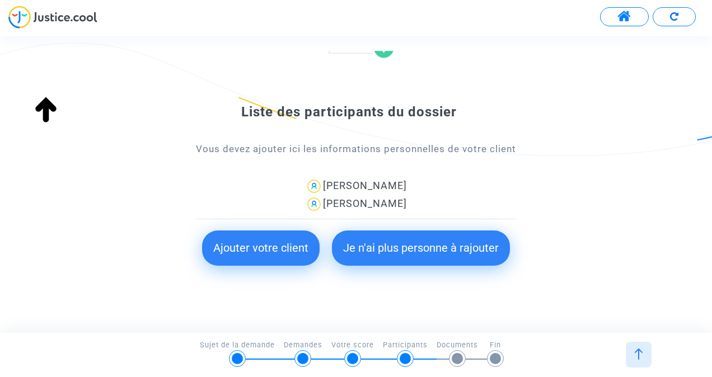
scroll to position [139, 0]
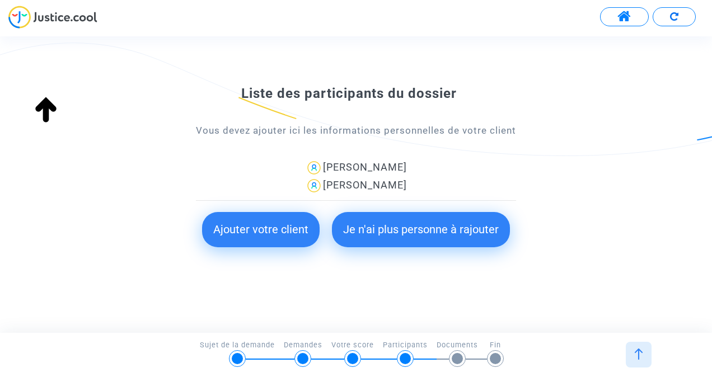
click at [377, 227] on button "Je n'ai plus personne à rajouter" at bounding box center [421, 229] width 178 height 35
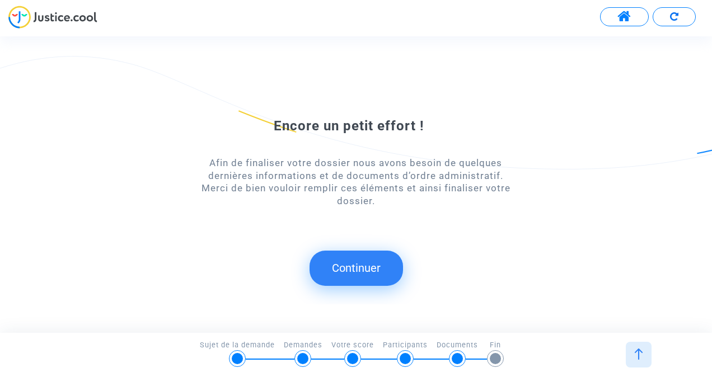
click at [365, 254] on button "Continuer" at bounding box center [357, 268] width 94 height 35
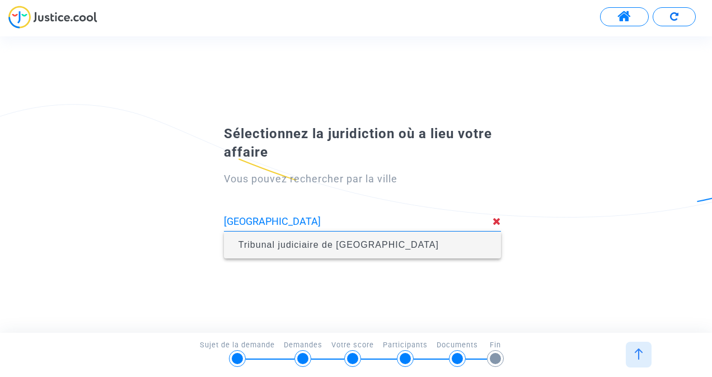
click at [348, 245] on span "Tribunal judiciaire de [GEOGRAPHIC_DATA]" at bounding box center [339, 245] width 200 height 10
type input "Tribunal judiciaire de [GEOGRAPHIC_DATA]"
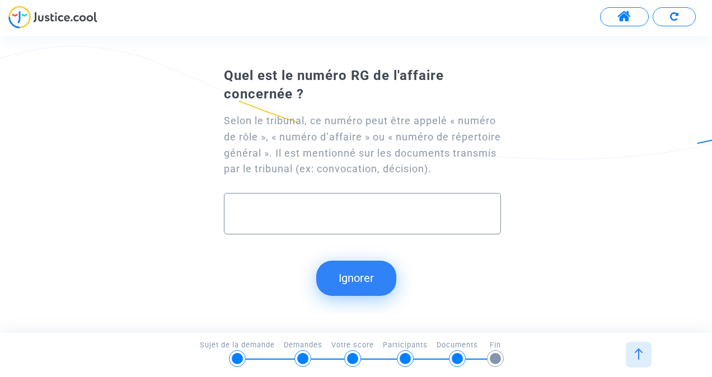
click at [334, 221] on input "text" at bounding box center [363, 214] width 254 height 13
type input "324543"
click at [324, 296] on button "Continuer" at bounding box center [357, 278] width 94 height 35
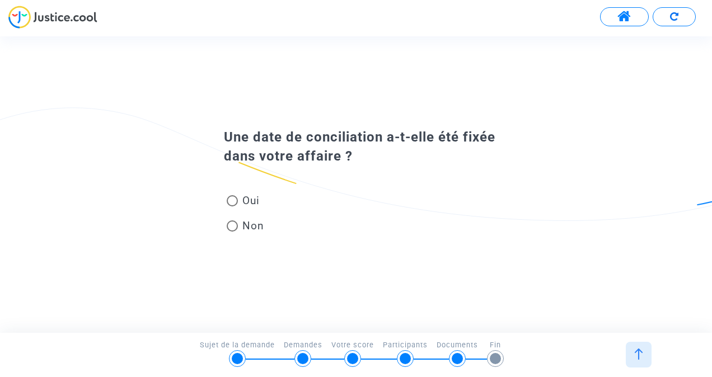
click at [228, 225] on span at bounding box center [232, 226] width 11 height 11
click at [232, 232] on input "Non" at bounding box center [232, 232] width 1 height 1
radio input "true"
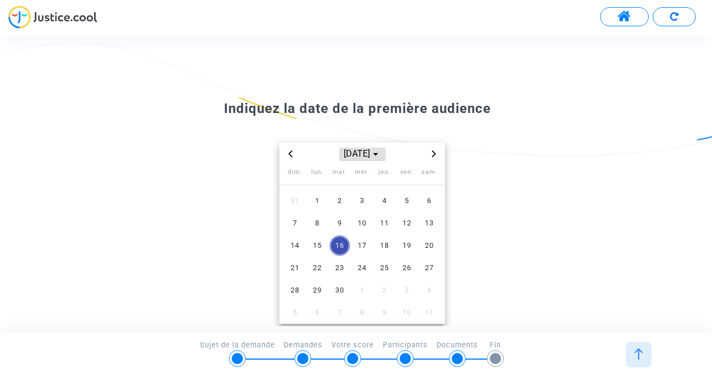
click at [339, 158] on span "[DATE]" at bounding box center [362, 154] width 46 height 13
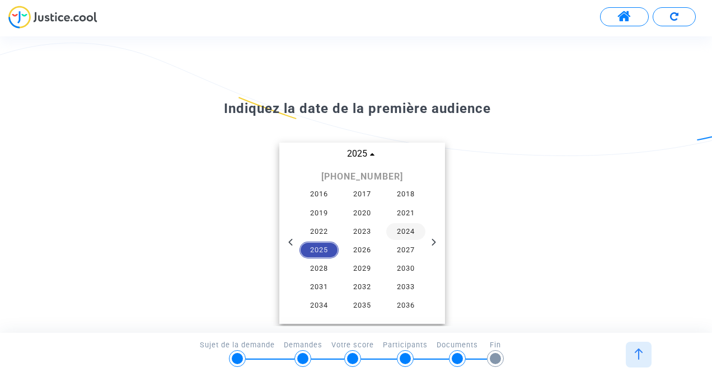
click at [398, 233] on span "2024" at bounding box center [405, 231] width 39 height 17
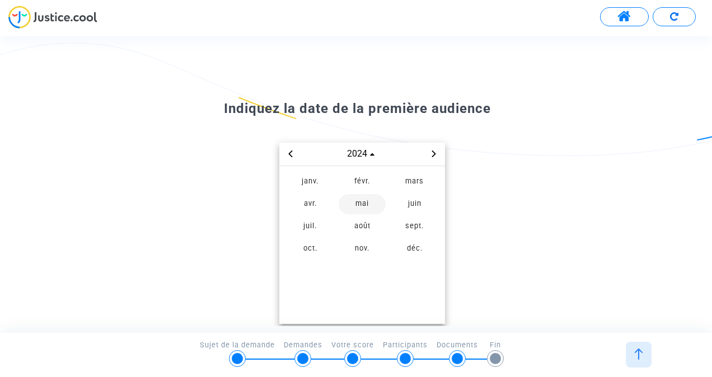
click at [365, 205] on span "mai" at bounding box center [362, 204] width 47 height 20
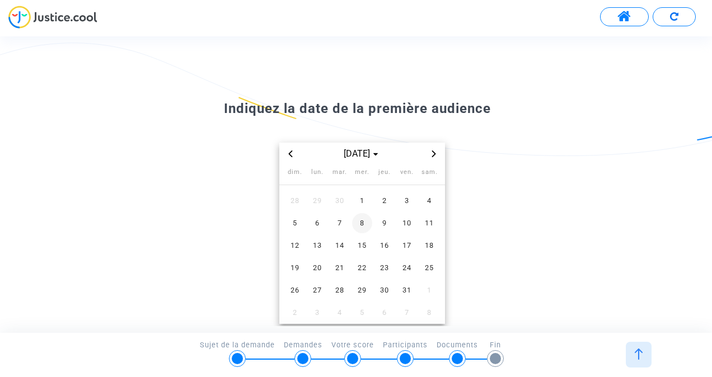
click at [358, 214] on span "8" at bounding box center [362, 223] width 20 height 20
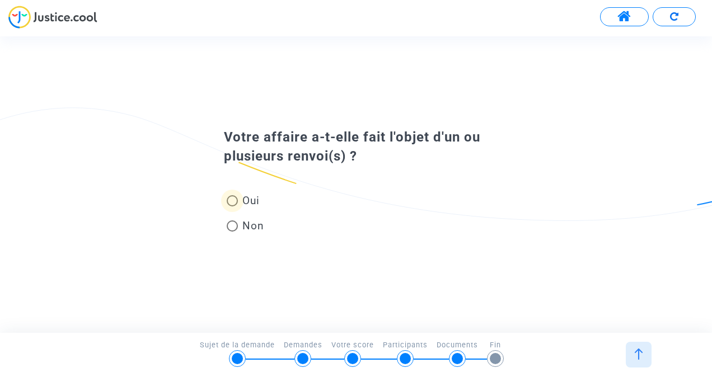
click at [245, 198] on span "Oui" at bounding box center [249, 200] width 22 height 15
click at [232, 207] on input "Oui" at bounding box center [232, 207] width 1 height 1
radio input "true"
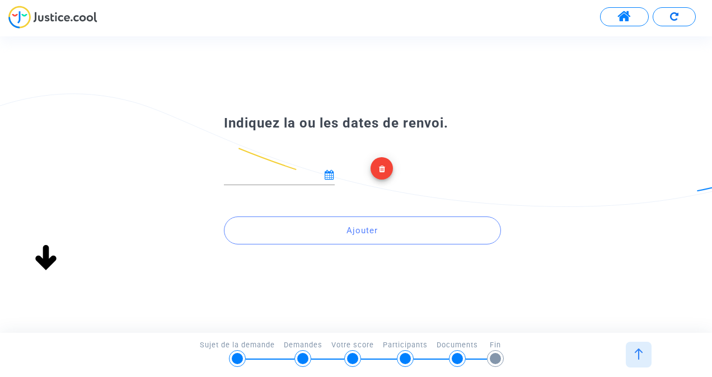
click at [329, 176] on icon at bounding box center [330, 175] width 10 height 10
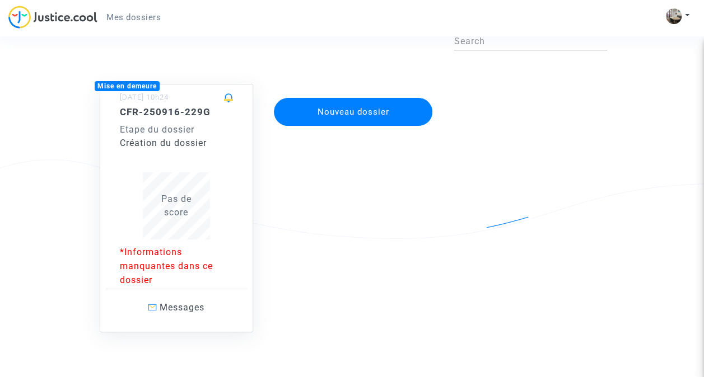
scroll to position [62, 0]
